Goal: Transaction & Acquisition: Book appointment/travel/reservation

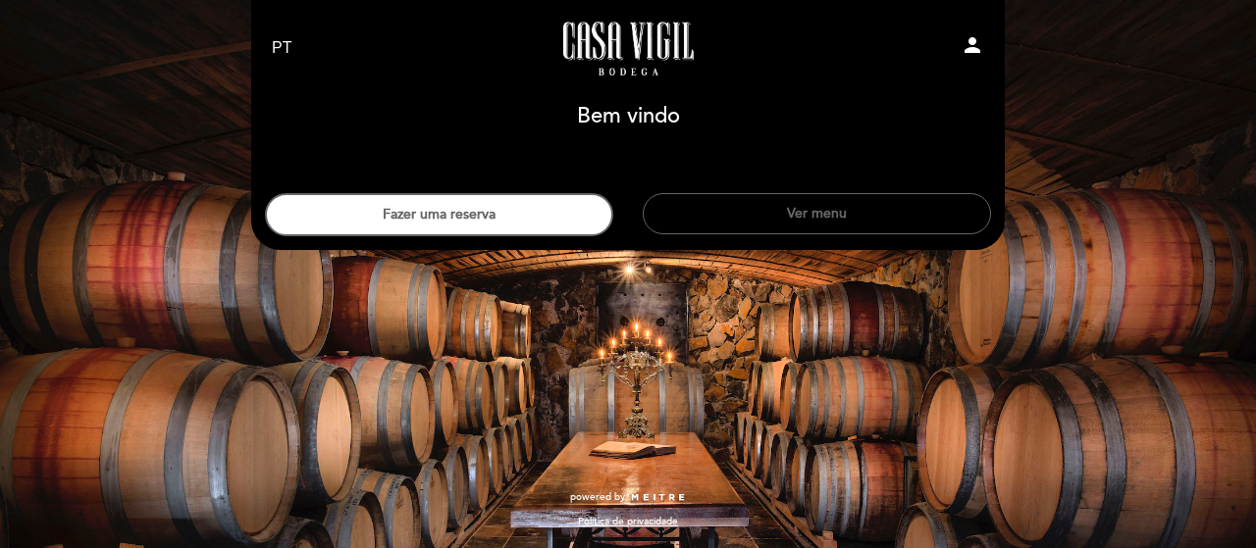
select select "pt"
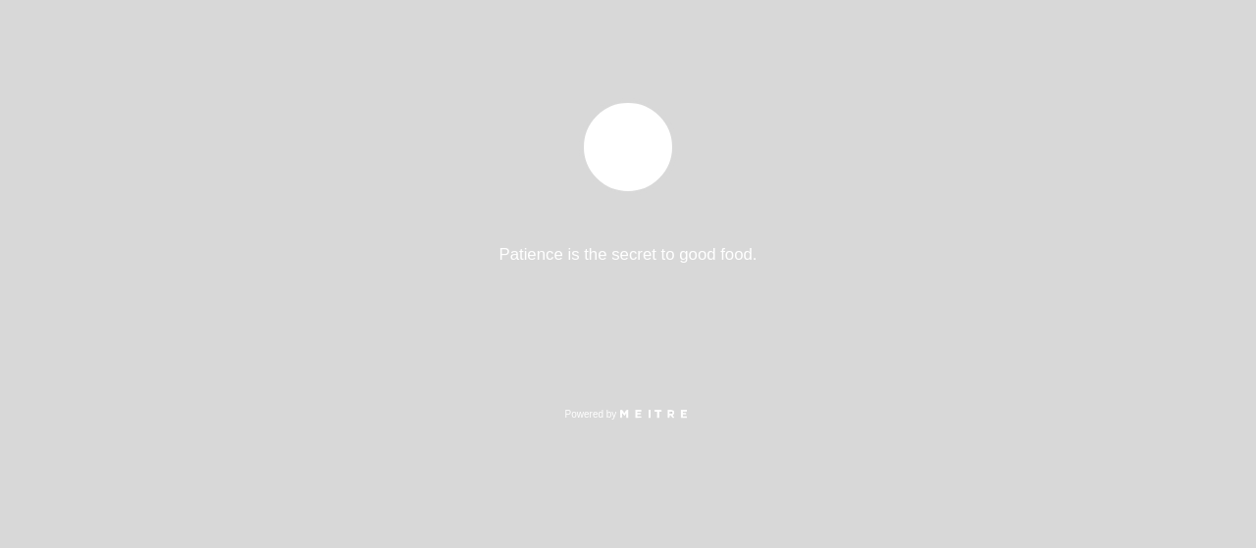
select select "pt"
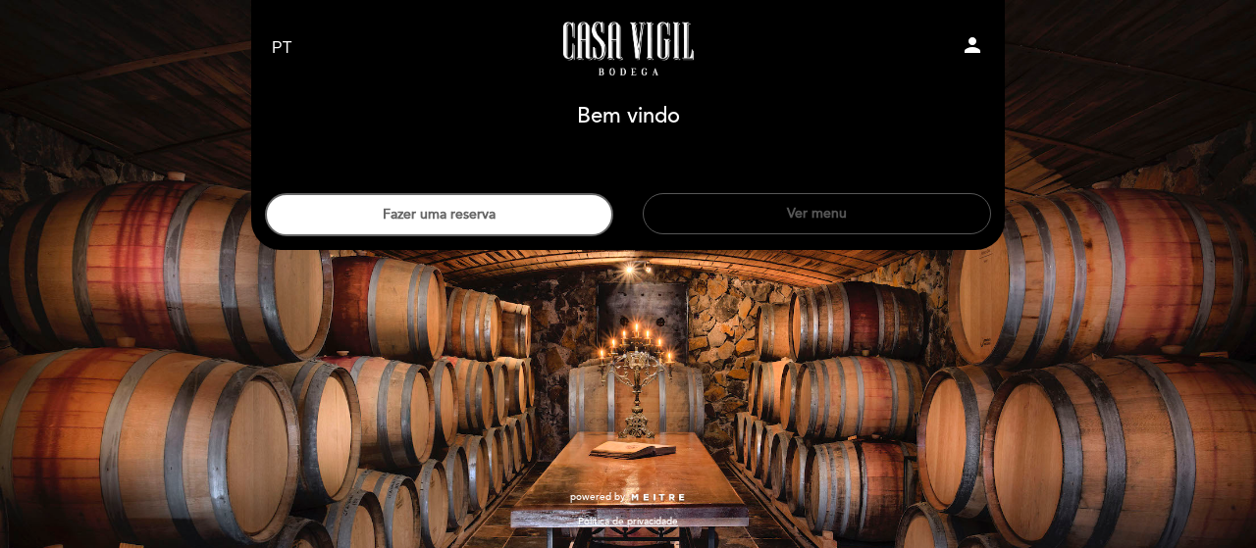
click at [855, 224] on button "Ver menu" at bounding box center [817, 213] width 348 height 41
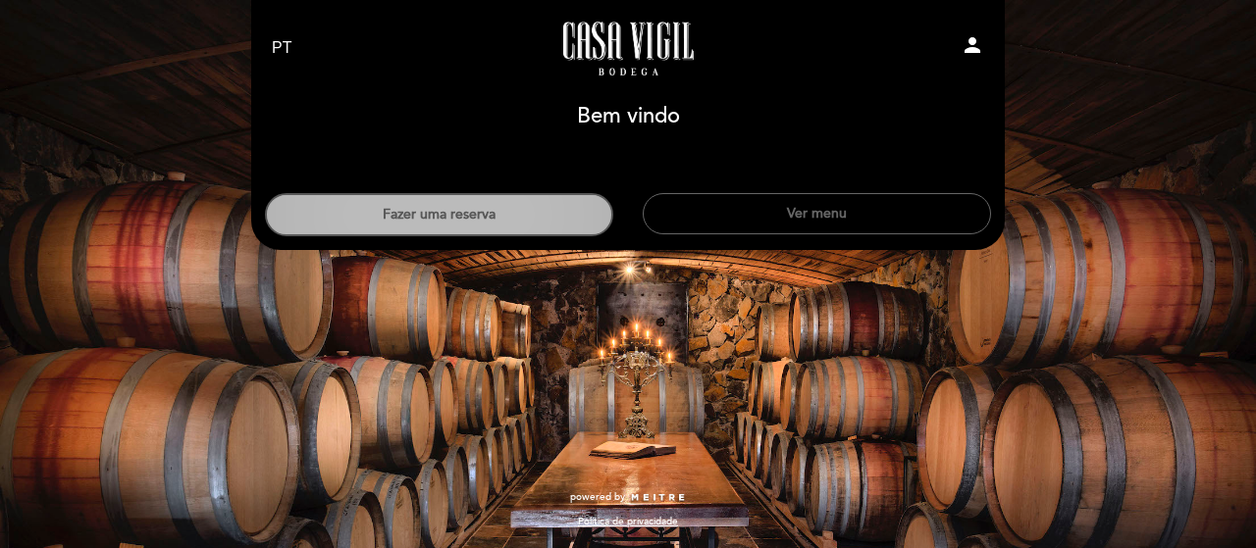
click at [533, 215] on button "Fazer uma reserva" at bounding box center [439, 214] width 348 height 43
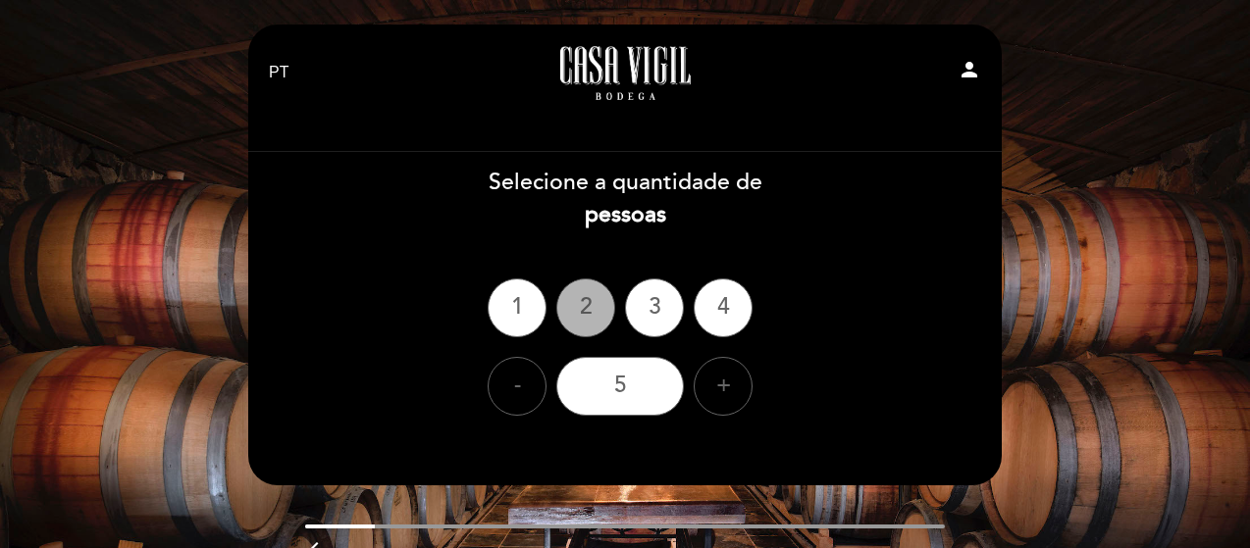
click at [591, 292] on div "2" at bounding box center [585, 308] width 59 height 59
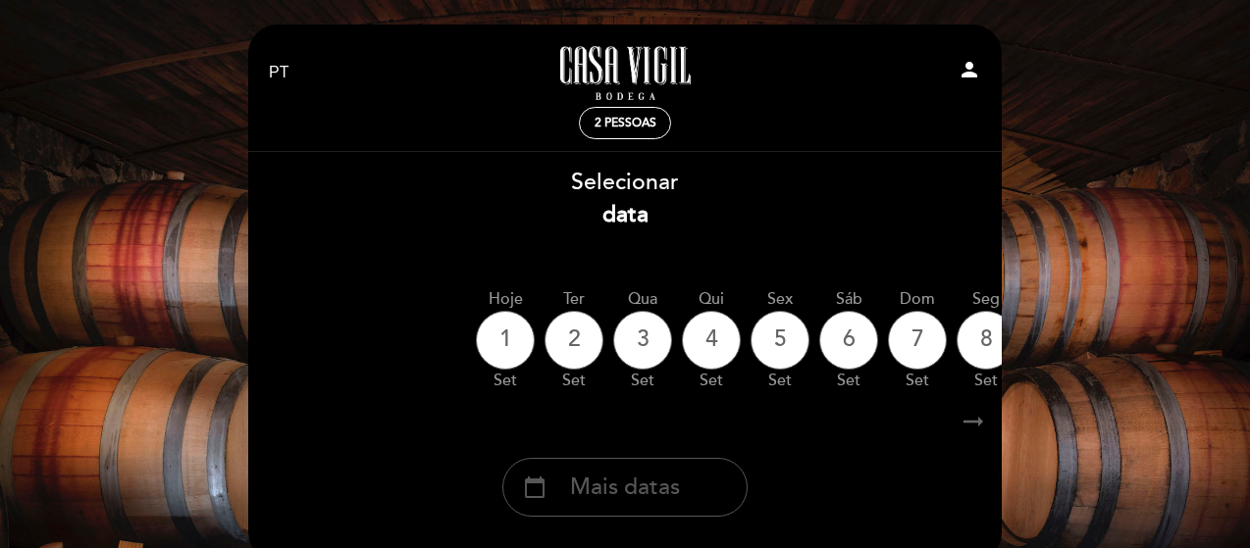
click at [592, 477] on span "Mais datas" at bounding box center [625, 488] width 110 height 32
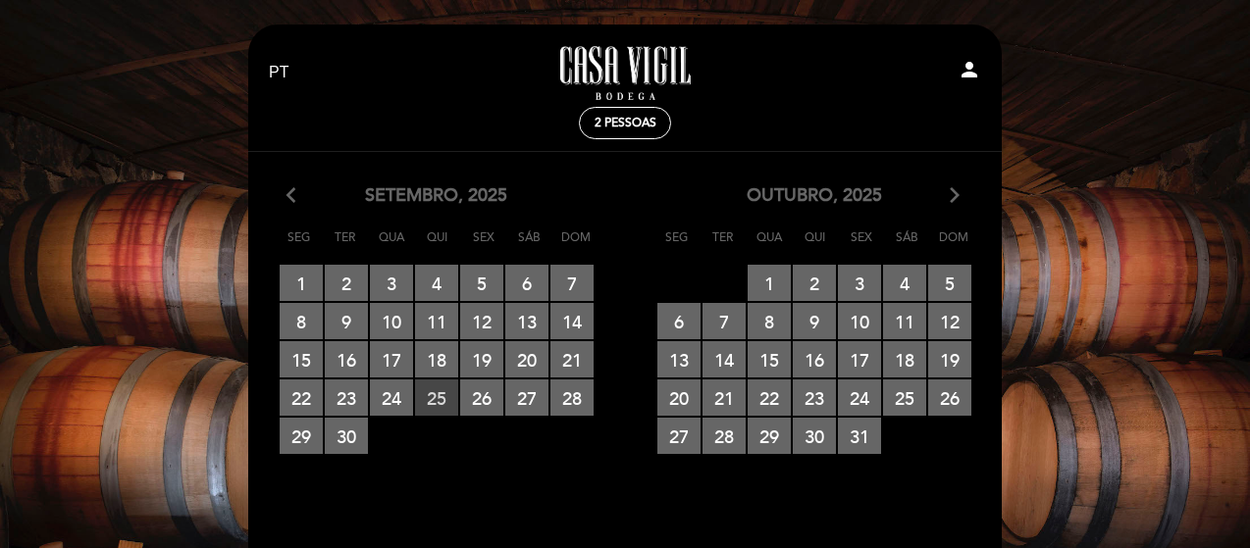
click at [443, 394] on span "25 RESERVAS DISPONÍVEIS" at bounding box center [436, 398] width 43 height 36
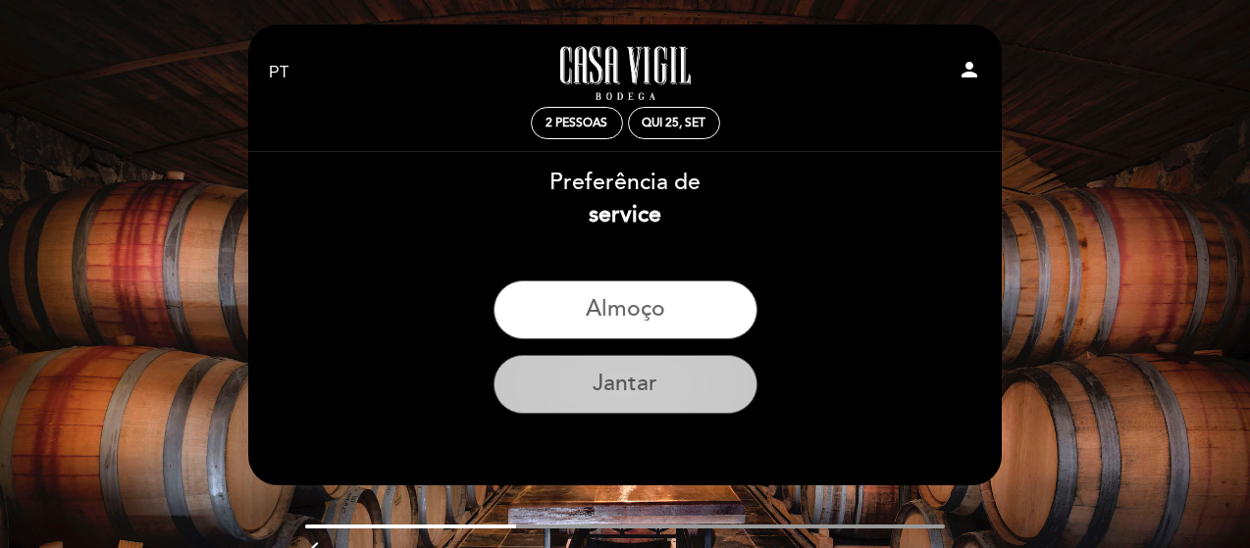
click at [626, 402] on button "Jantar" at bounding box center [626, 384] width 264 height 59
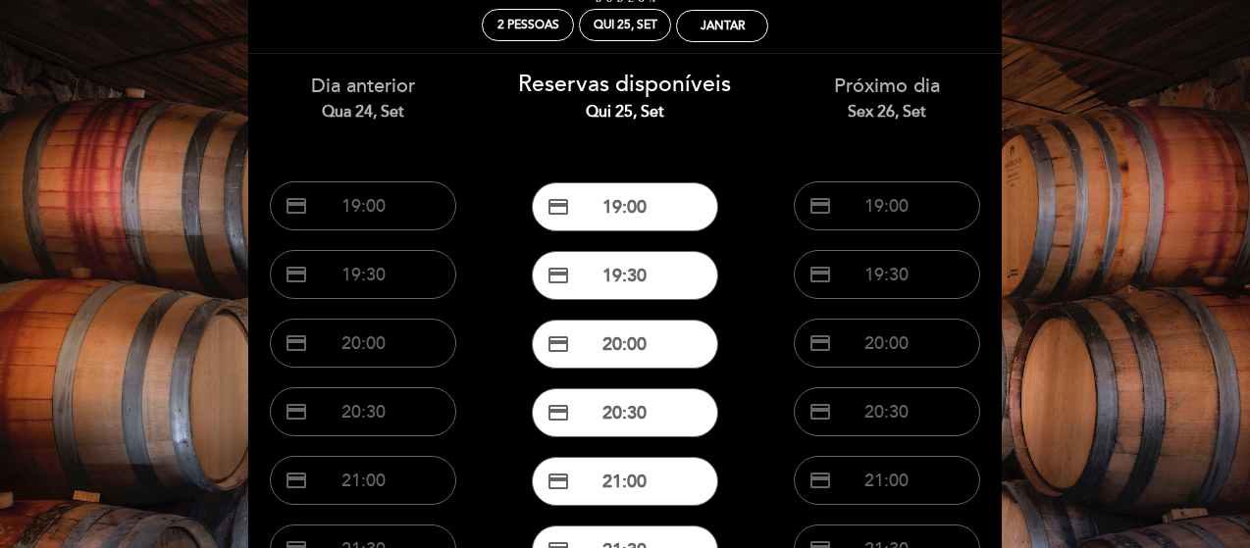
scroll to position [196, 0]
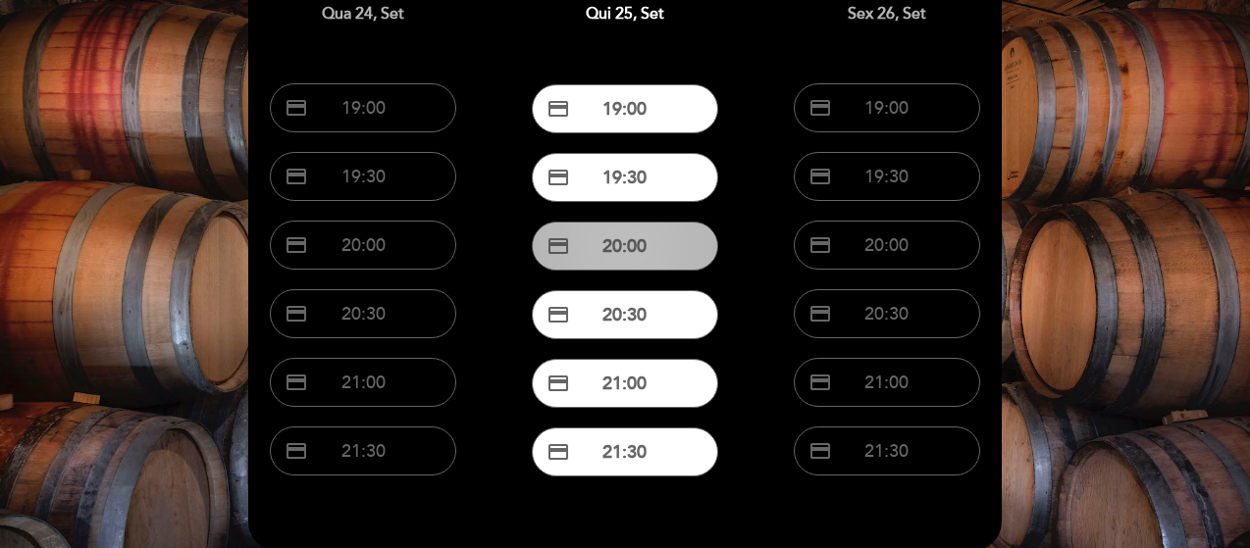
click at [641, 253] on button "credit_card 20:00" at bounding box center [625, 246] width 186 height 49
